Goal: Navigation & Orientation: Find specific page/section

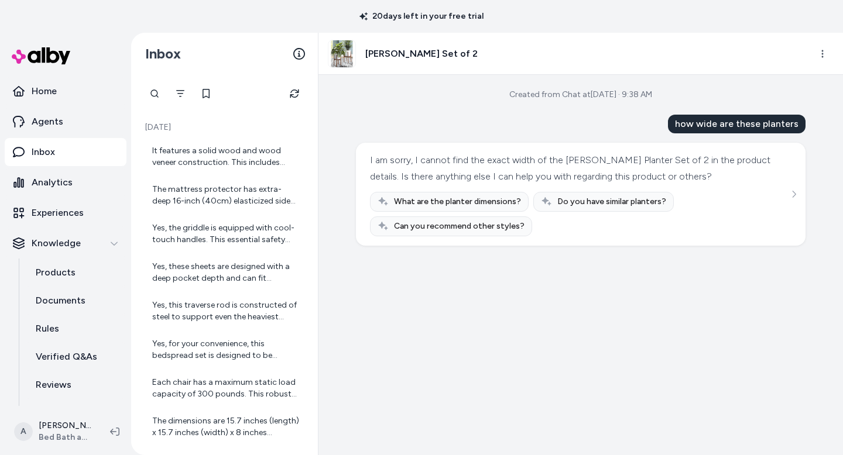
scroll to position [1363, 0]
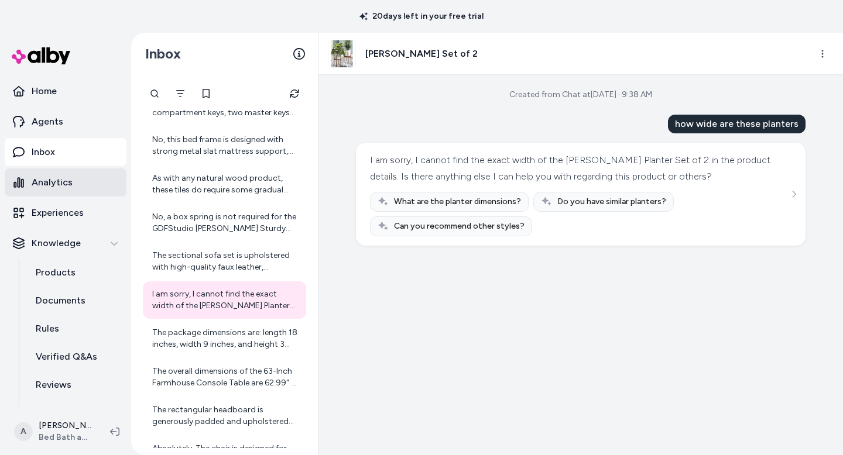
click at [71, 186] on link "Analytics" at bounding box center [66, 183] width 122 height 28
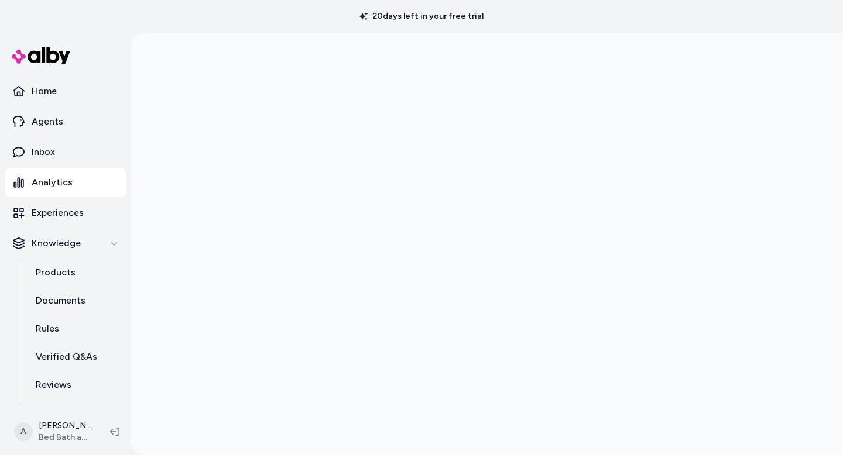
scroll to position [33, 0]
click at [42, 434] on html "20 days left in your free trial Home Agents Inbox Analytics Experiences Knowled…" at bounding box center [421, 227] width 843 height 455
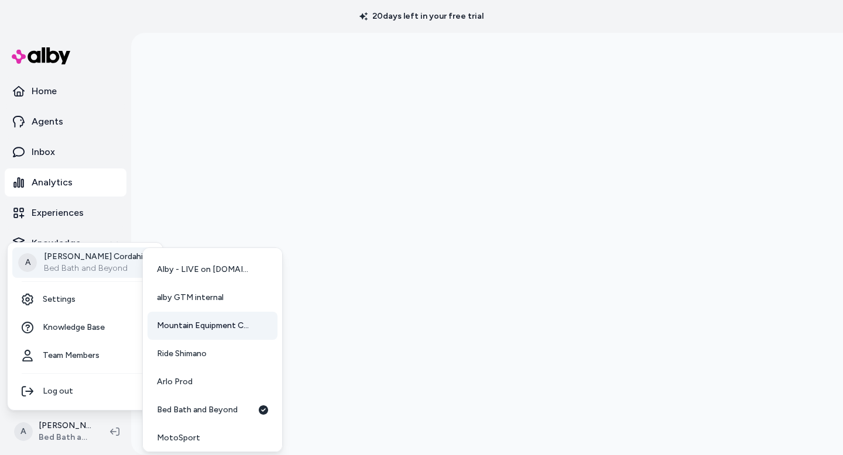
scroll to position [87, 0]
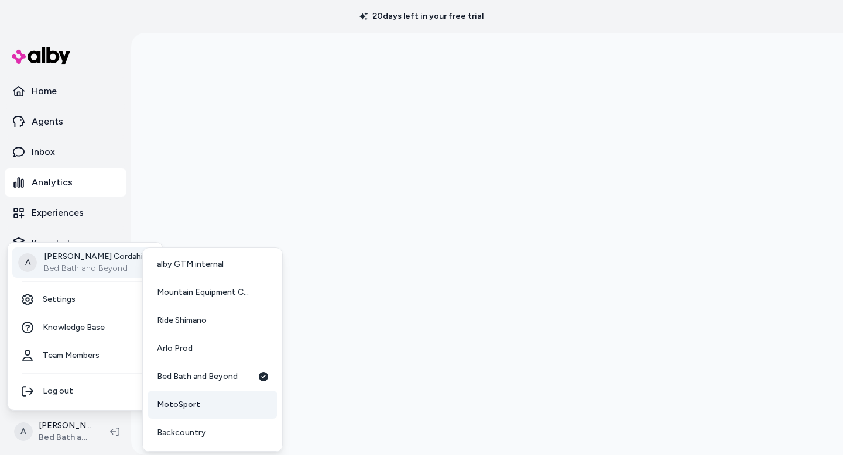
click at [186, 403] on span "MotoSport" at bounding box center [178, 405] width 43 height 12
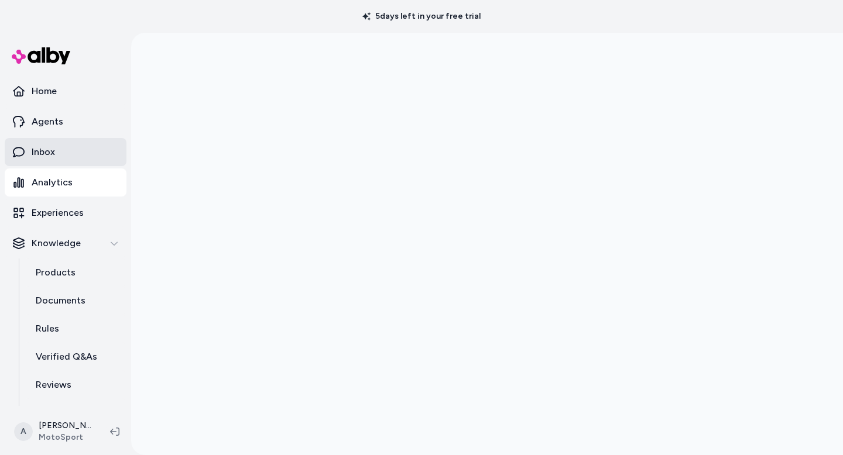
click at [50, 151] on p "Inbox" at bounding box center [43, 152] width 23 height 14
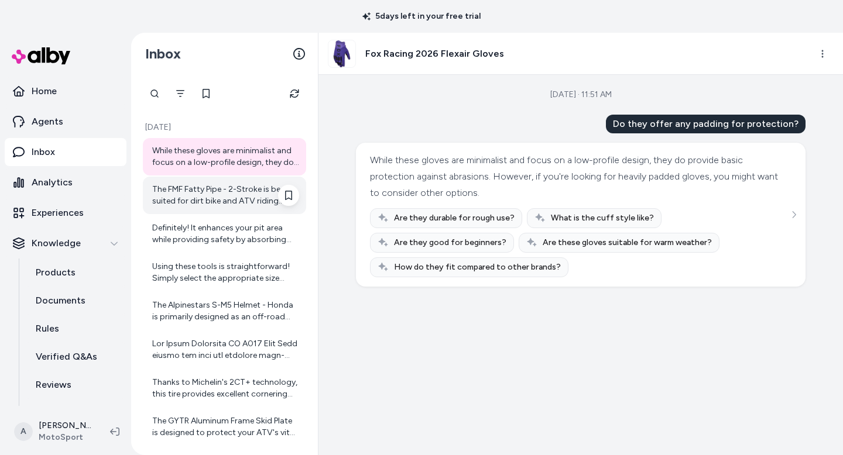
click at [211, 190] on div "The FMF Fatty Pipe - 2-Stroke is best suited for dirt bike and ATV riding style…" at bounding box center [225, 195] width 147 height 23
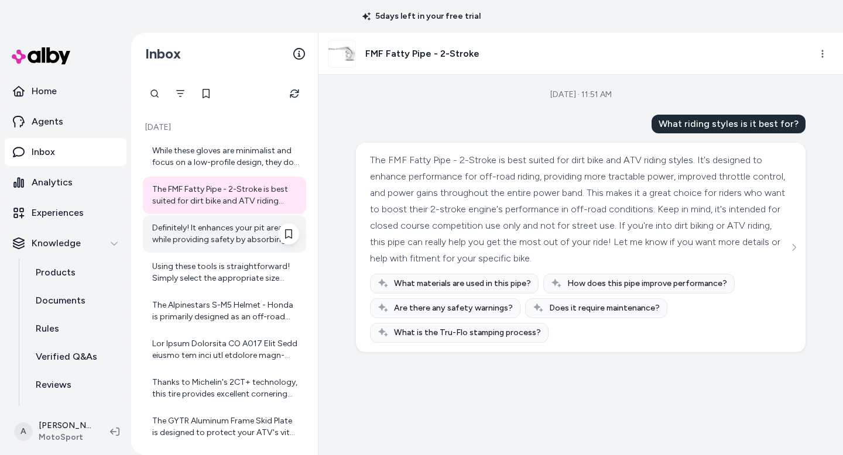
click at [215, 229] on div "Definitely! It enhances your pit area while providing safety by absorbing spill…" at bounding box center [225, 233] width 147 height 23
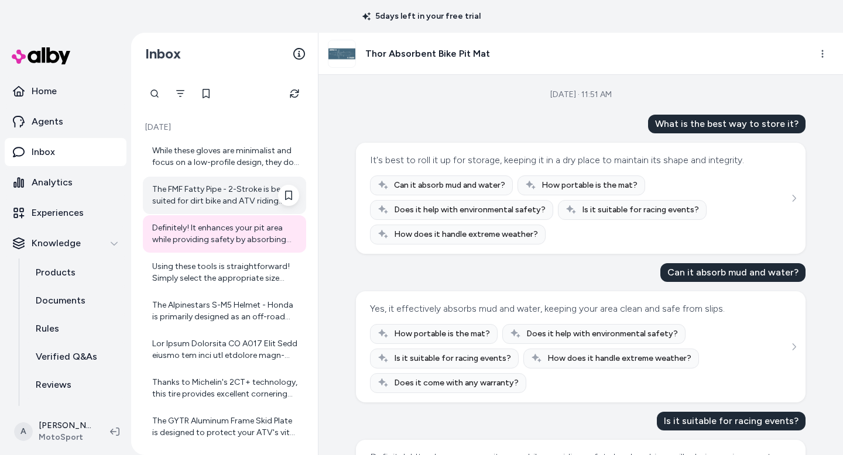
click at [209, 196] on div "The FMF Fatty Pipe - 2-Stroke is best suited for dirt bike and ATV riding style…" at bounding box center [225, 195] width 147 height 23
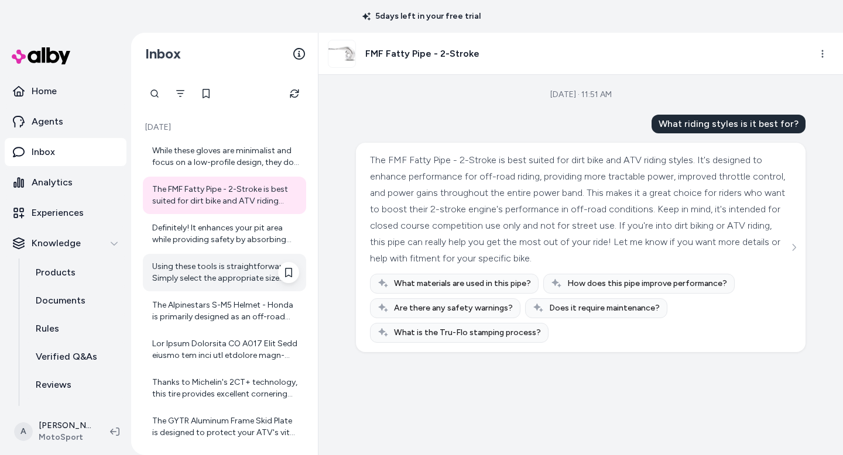
click at [218, 266] on div "Using these tools is straightforward! Simply select the appropriate size bullet…" at bounding box center [225, 272] width 147 height 23
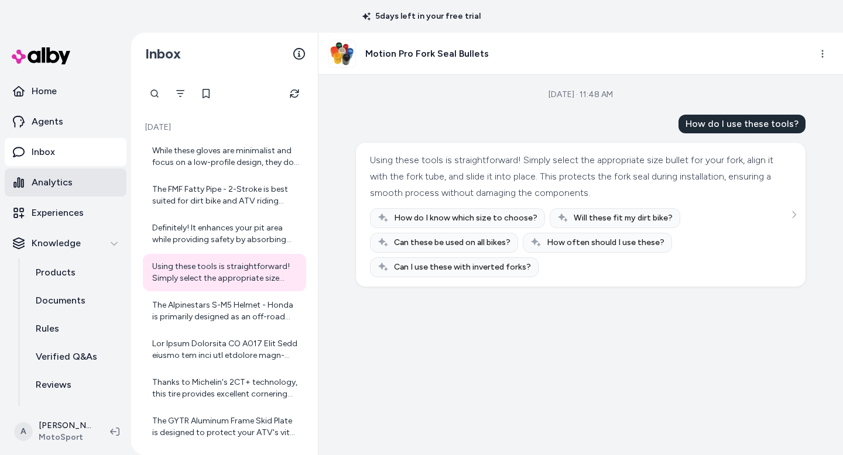
click at [61, 189] on p "Analytics" at bounding box center [52, 183] width 41 height 14
